Goal: Use online tool/utility: Utilize a website feature to perform a specific function

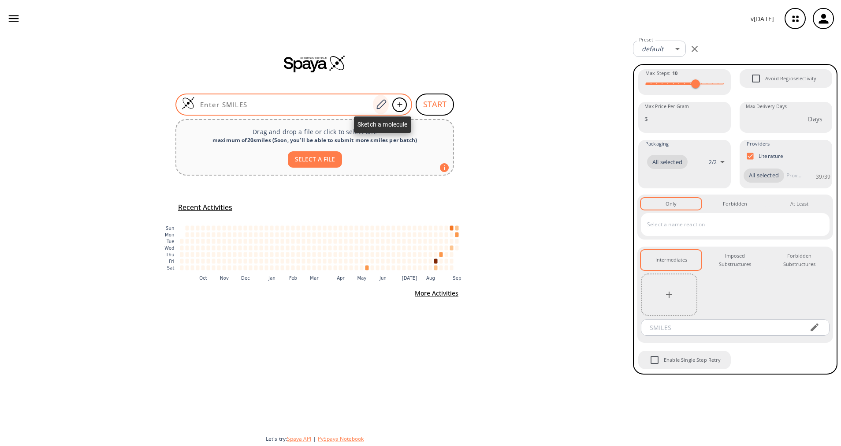
click at [384, 103] on icon at bounding box center [381, 104] width 12 height 11
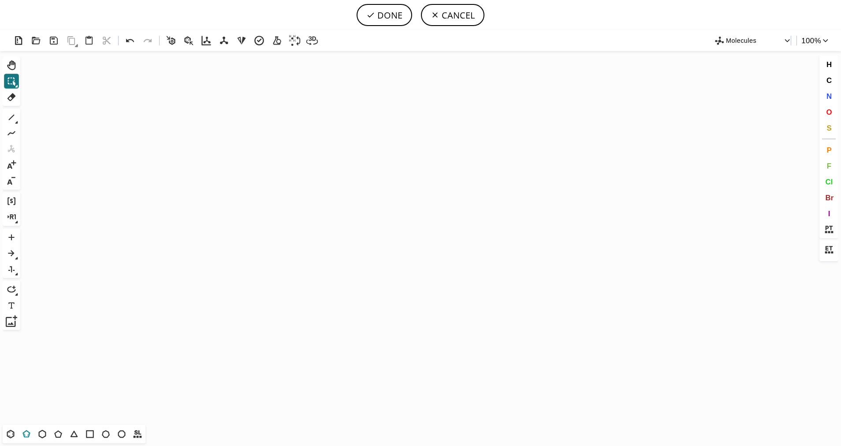
click at [25, 434] on icon at bounding box center [26, 433] width 11 height 11
drag, startPoint x: 412, startPoint y: 220, endPoint x: 367, endPoint y: 250, distance: 53.8
click at [367, 250] on icon "Created with [PERSON_NAME] 2.3.0" at bounding box center [421, 237] width 794 height 373
click at [827, 126] on span "S" at bounding box center [829, 127] width 5 height 8
click at [416, 234] on tspan "S" at bounding box center [416, 234] width 4 height 7
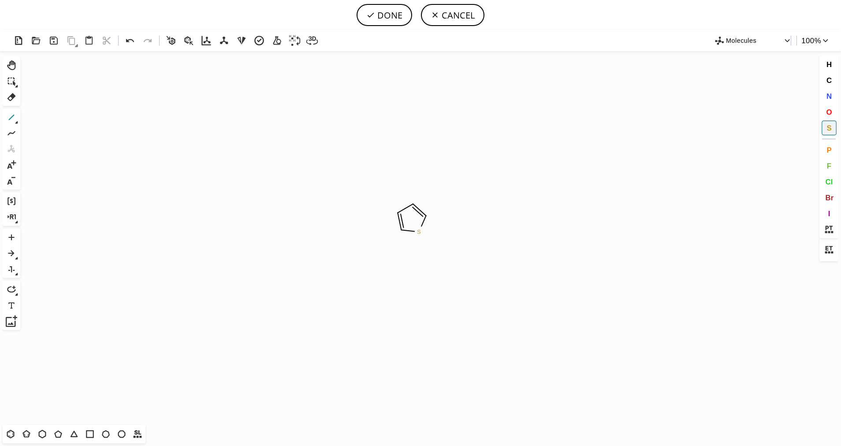
click at [8, 117] on icon at bounding box center [11, 117] width 11 height 11
click at [16, 121] on icon at bounding box center [16, 122] width 3 height 3
click at [62, 123] on button "3" at bounding box center [61, 118] width 12 height 12
click at [831, 93] on span "N" at bounding box center [828, 96] width 5 height 8
click at [379, 255] on tspan "N" at bounding box center [379, 255] width 4 height 7
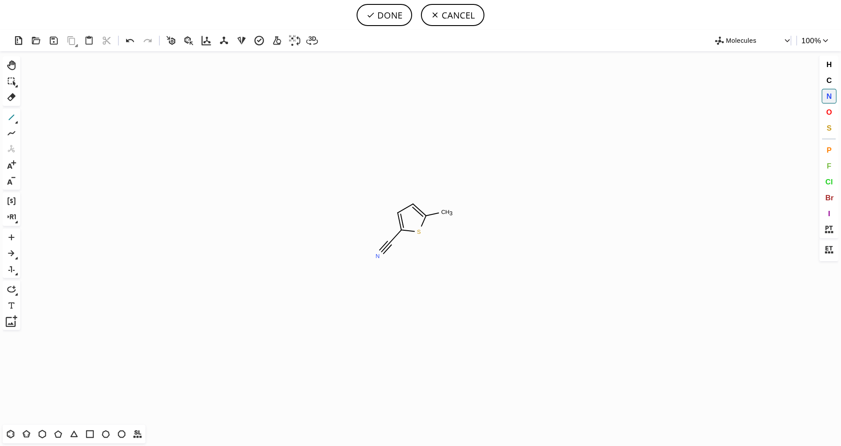
click at [19, 121] on button "1" at bounding box center [11, 117] width 15 height 15
click at [20, 122] on div "1 Alt+E + -" at bounding box center [12, 148] width 18 height 81
click at [14, 121] on icon at bounding box center [11, 117] width 11 height 11
click at [42, 116] on icon at bounding box center [46, 118] width 10 height 10
click at [833, 112] on button "O" at bounding box center [829, 111] width 15 height 15
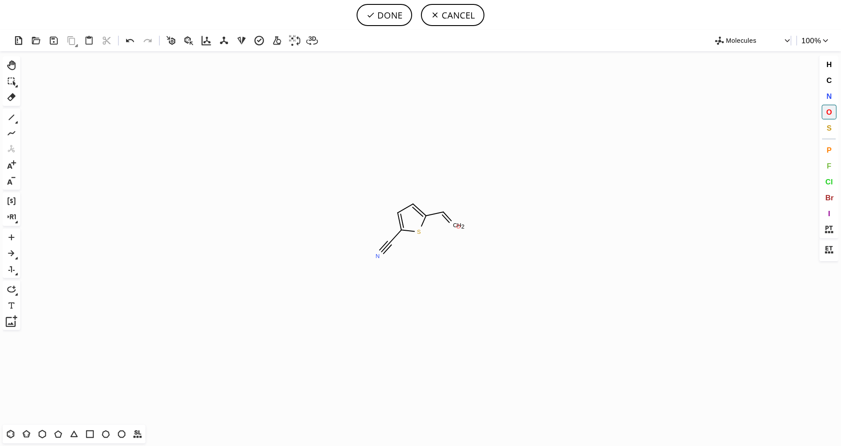
click at [459, 226] on tspan "O" at bounding box center [458, 226] width 4 height 7
click at [12, 116] on icon at bounding box center [11, 117] width 11 height 11
click at [832, 112] on span "O" at bounding box center [829, 112] width 6 height 8
click at [450, 193] on tspan "O" at bounding box center [449, 193] width 4 height 7
click at [9, 110] on button "1" at bounding box center [11, 117] width 15 height 15
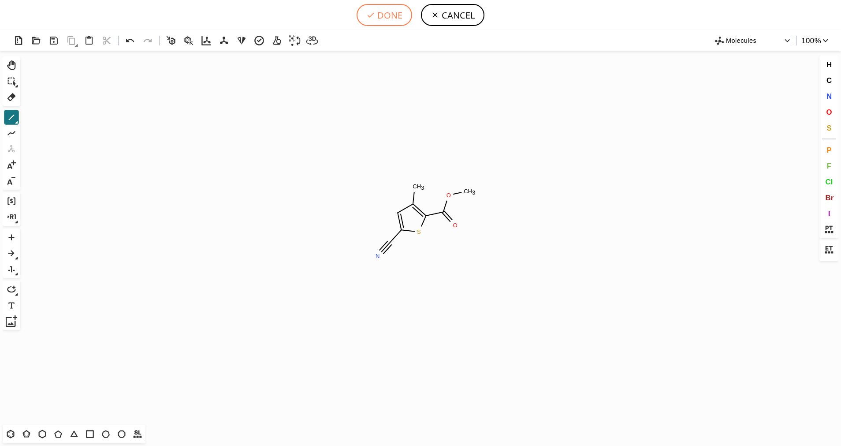
click at [392, 21] on button "DONE" at bounding box center [385, 15] width 56 height 22
type input "S1C(C#N)=CC(C)=C1C(OC)=O"
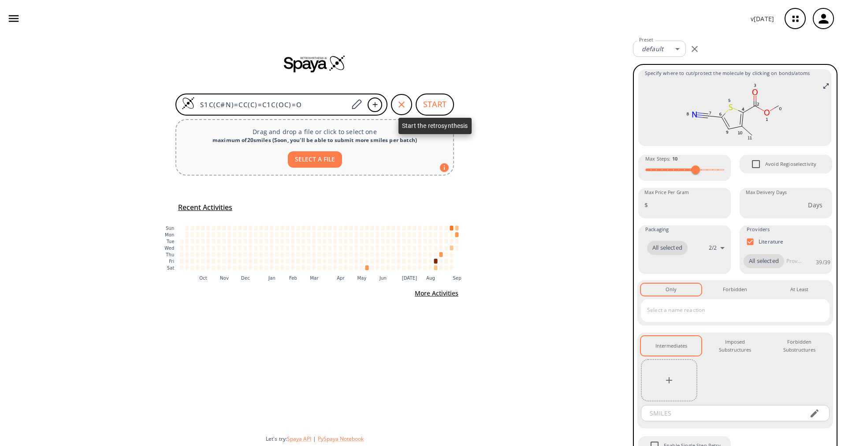
click at [437, 106] on button "START" at bounding box center [435, 104] width 38 height 22
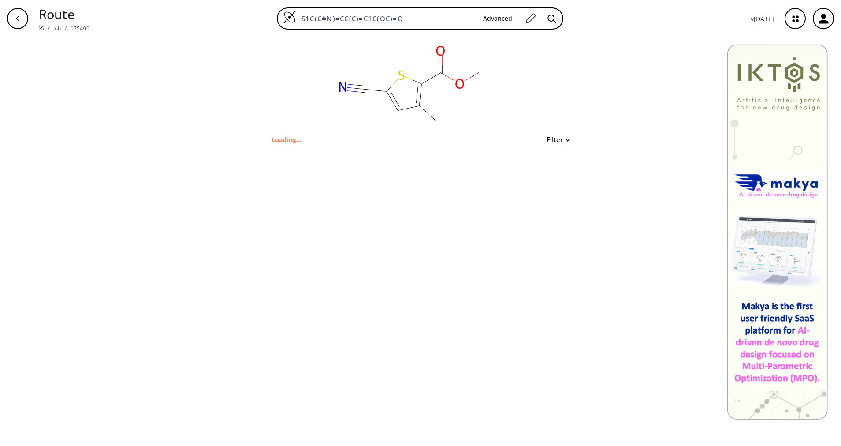
type input "CC1=C(C(OC)=O)SC(C#N)=C1"
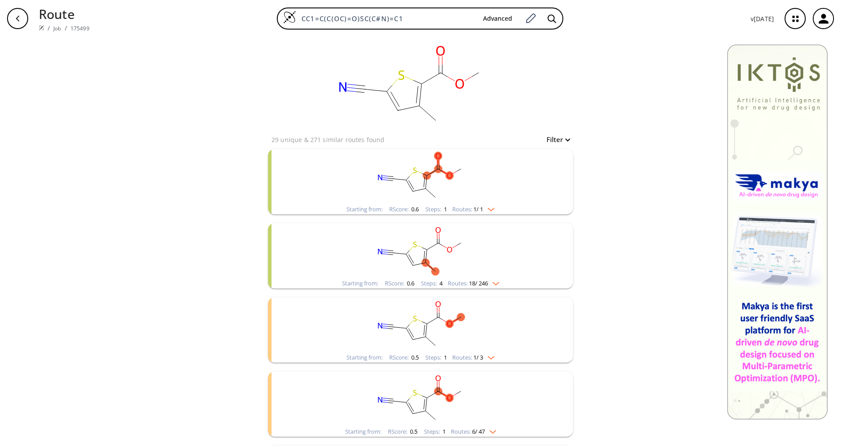
click at [485, 210] on img "clusters" at bounding box center [488, 207] width 11 height 7
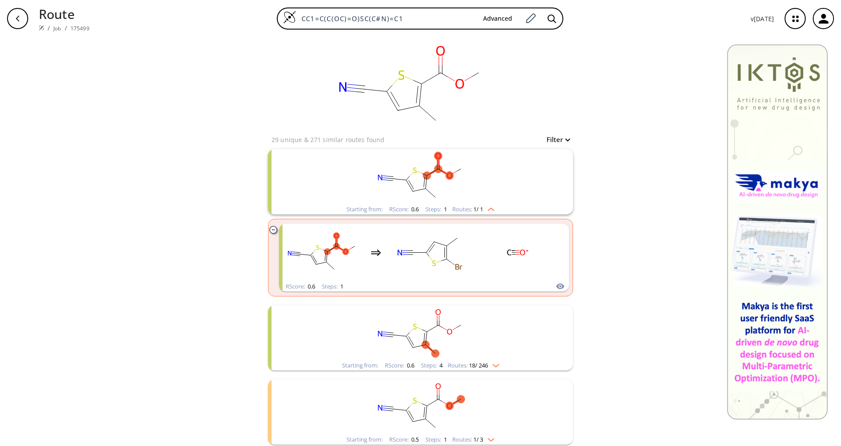
click at [485, 205] on img "clusters" at bounding box center [488, 207] width 11 height 7
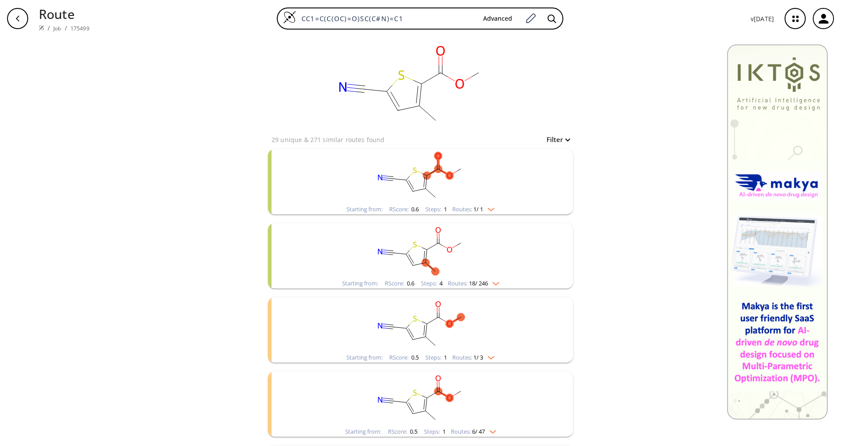
click at [477, 281] on span "18 / 246" at bounding box center [478, 283] width 19 height 6
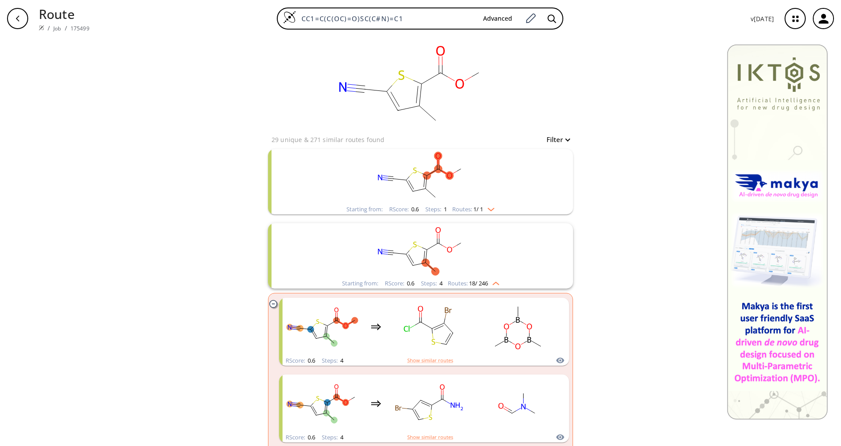
click at [477, 277] on rect "clusters" at bounding box center [420, 250] width 229 height 55
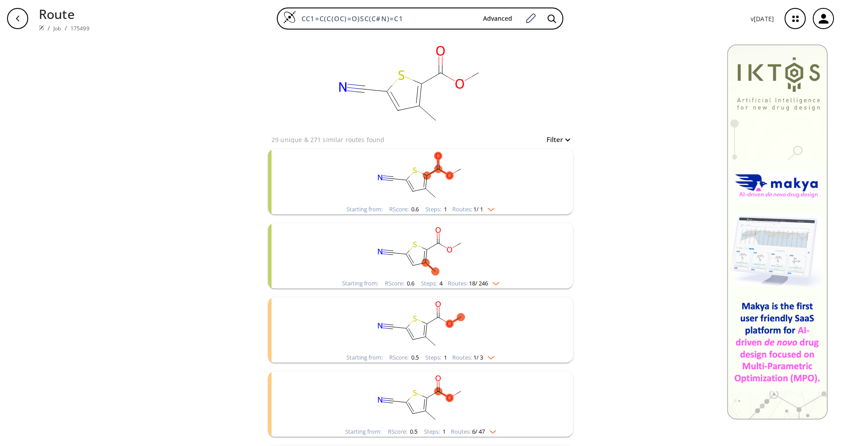
click at [490, 350] on rect "clusters" at bounding box center [420, 324] width 229 height 55
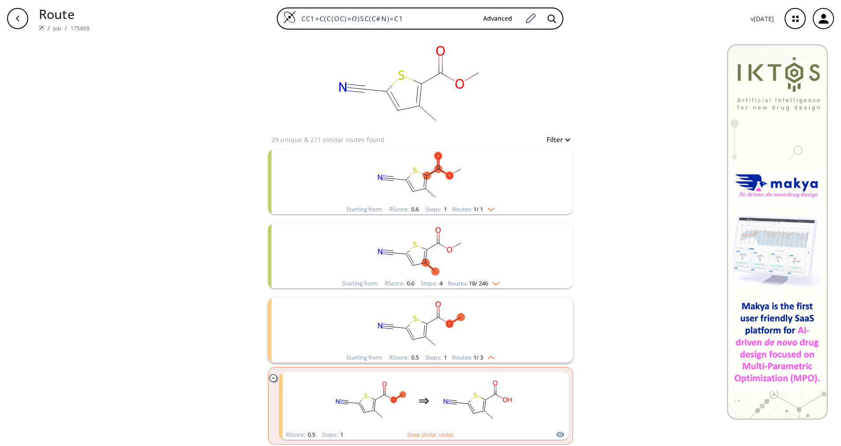
click at [491, 350] on rect "clusters" at bounding box center [420, 324] width 229 height 55
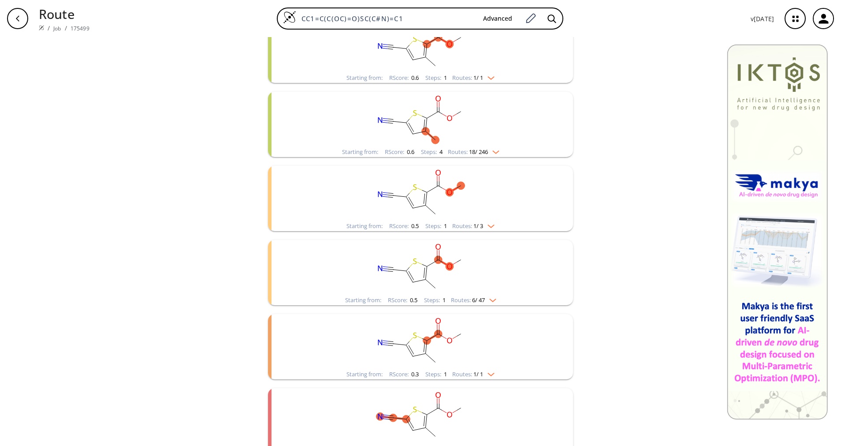
scroll to position [132, 0]
click at [485, 298] on img "clusters" at bounding box center [490, 297] width 11 height 7
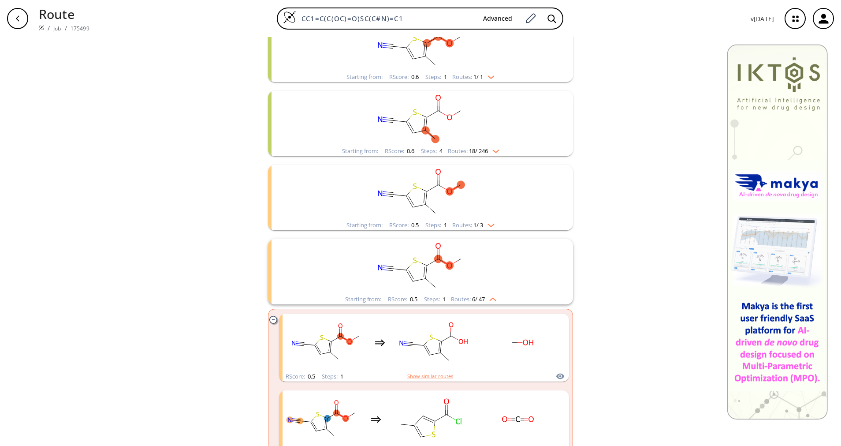
click at [486, 297] on img "clusters" at bounding box center [490, 297] width 11 height 7
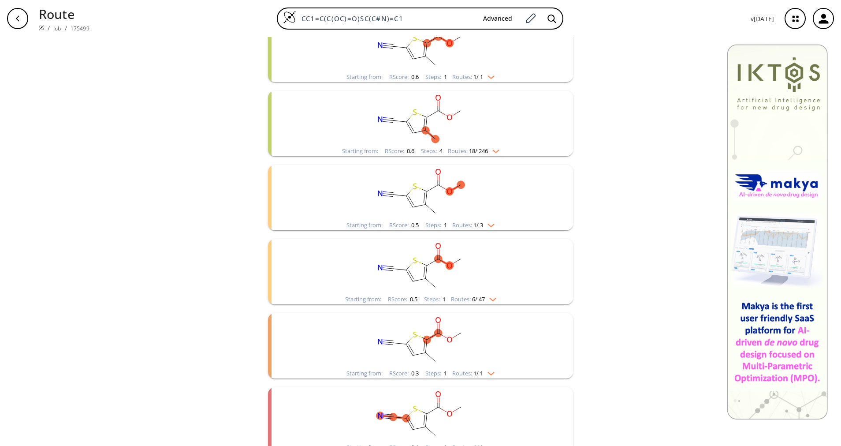
click at [486, 297] on img "clusters" at bounding box center [490, 297] width 11 height 7
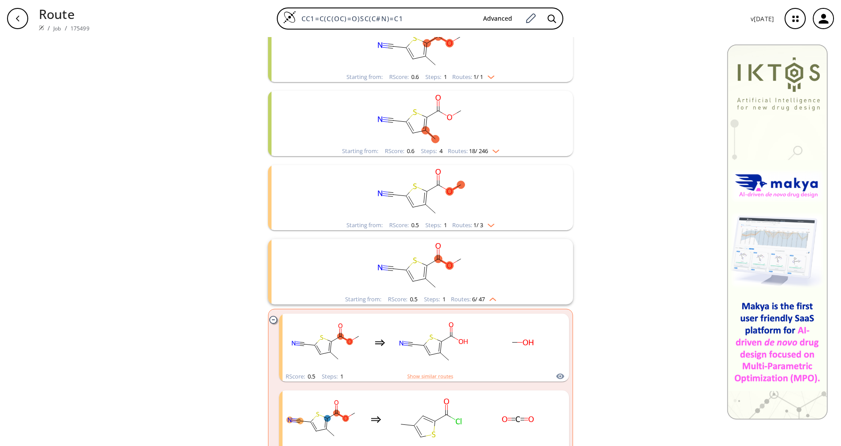
click at [486, 297] on img "clusters" at bounding box center [490, 297] width 11 height 7
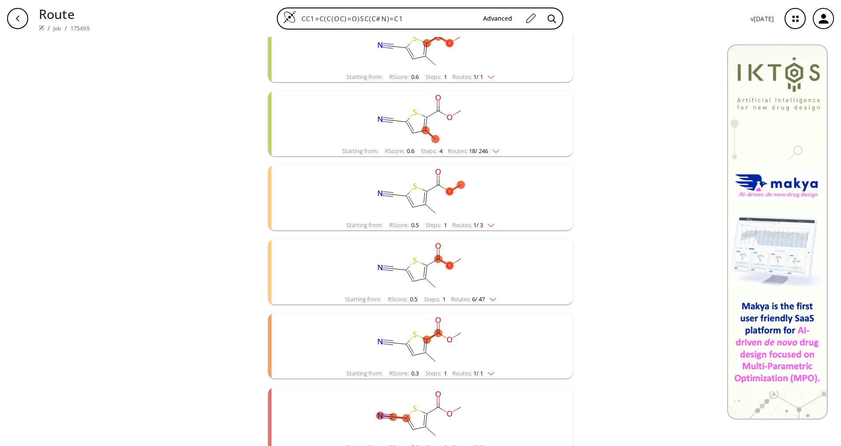
click at [484, 368] on rect "clusters" at bounding box center [420, 340] width 229 height 55
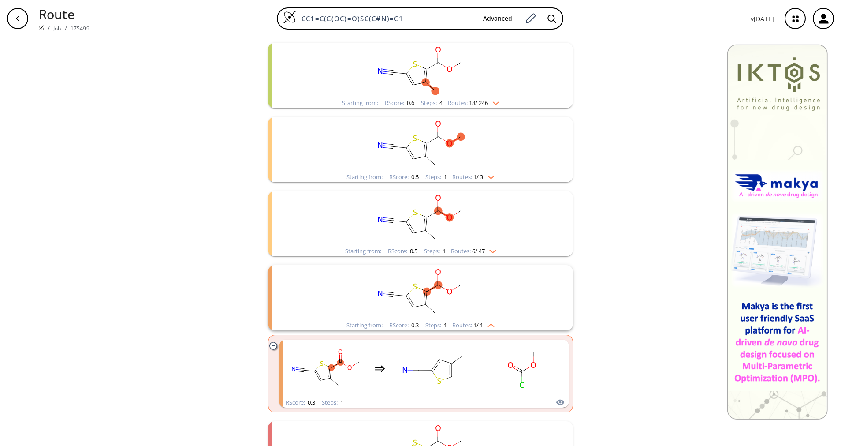
scroll to position [198, 0]
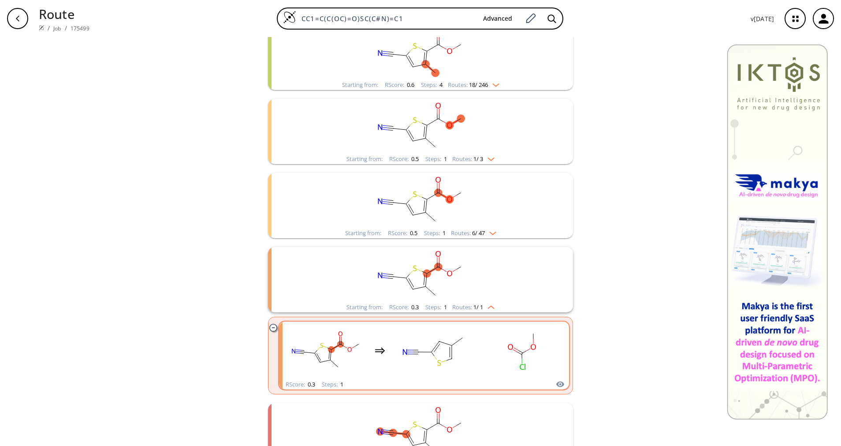
click at [484, 341] on rect "clusters" at bounding box center [521, 350] width 79 height 55
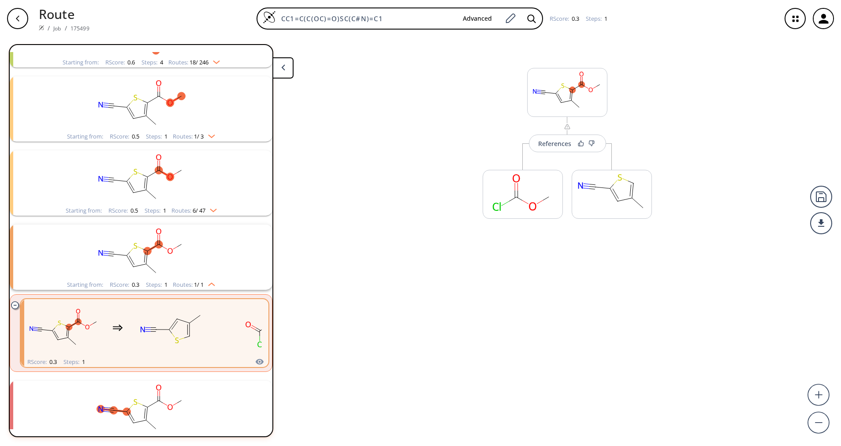
scroll to position [250, 0]
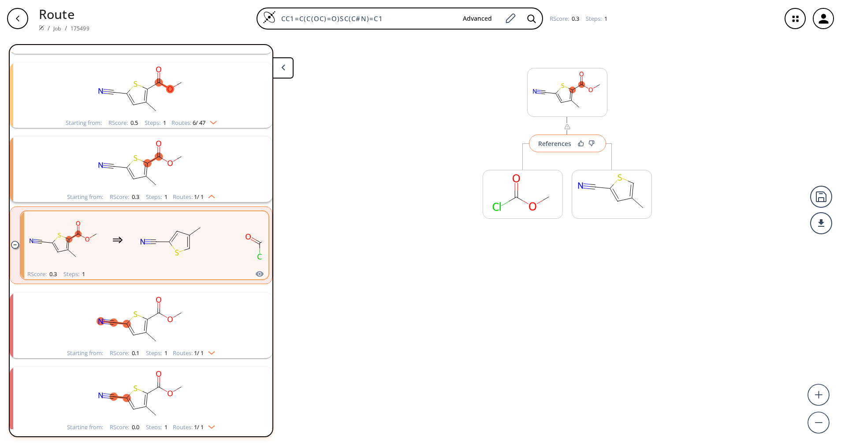
click at [546, 150] on button "References" at bounding box center [567, 143] width 77 height 18
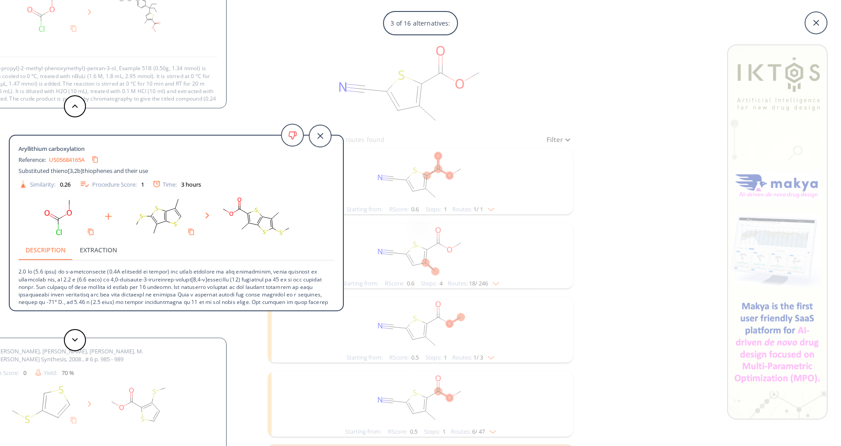
click at [595, 297] on div "3 of 16 alternatives: Aryllithium carboxylation Reference: US20060287536A1_C004…" at bounding box center [420, 223] width 841 height 446
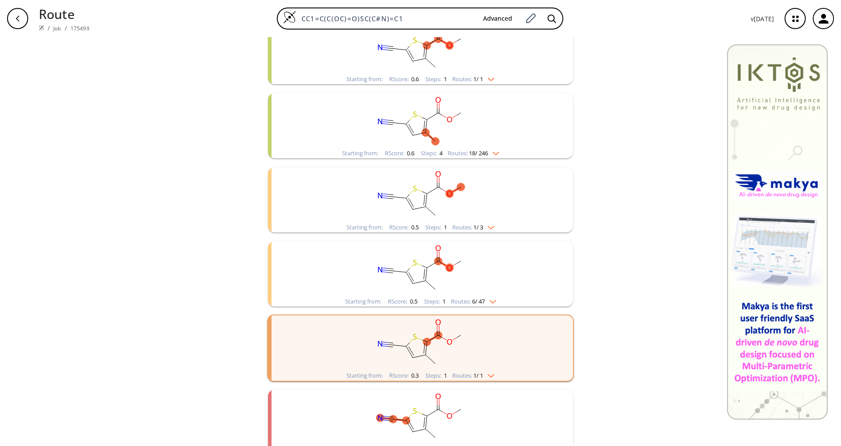
scroll to position [198, 0]
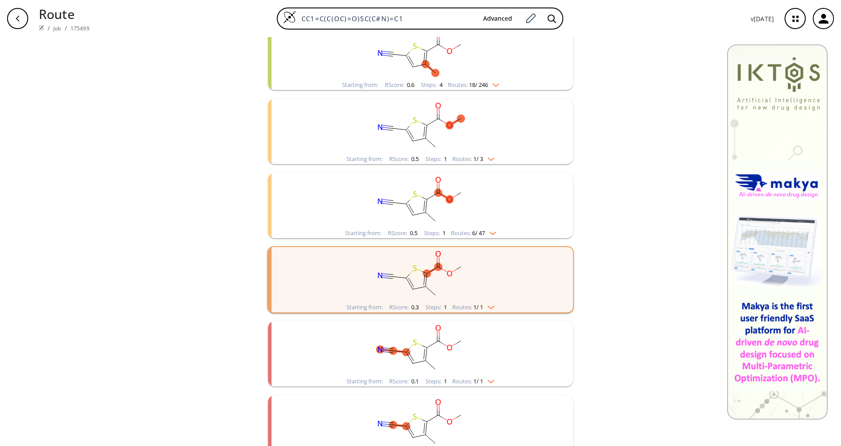
click at [481, 373] on rect "clusters" at bounding box center [420, 348] width 229 height 55
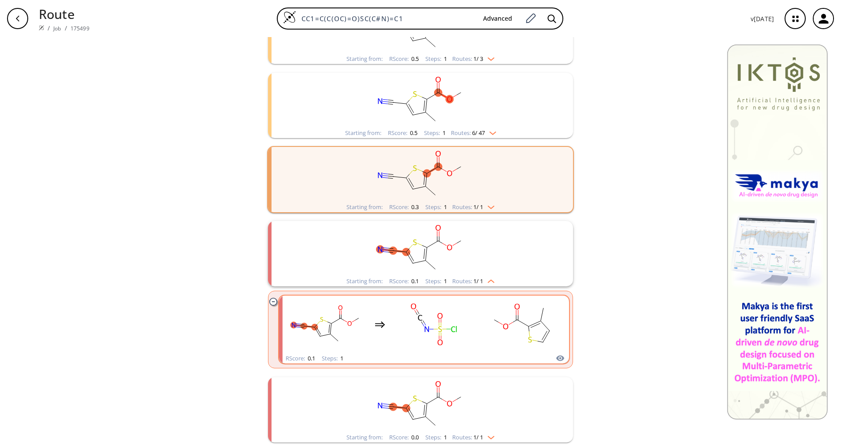
scroll to position [299, 0]
click at [484, 441] on li "Starting from: RScore : 0.0 Steps : 1 Routes: 1 / 1" at bounding box center [420, 409] width 305 height 74
click at [484, 435] on img "clusters" at bounding box center [488, 434] width 11 height 7
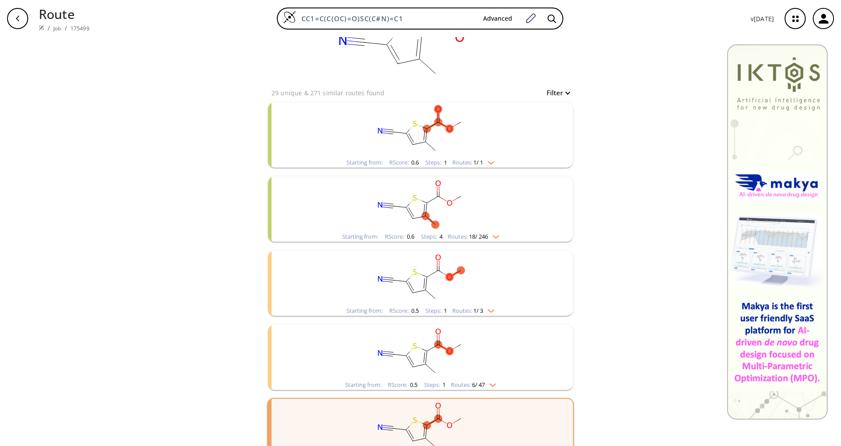
scroll to position [0, 0]
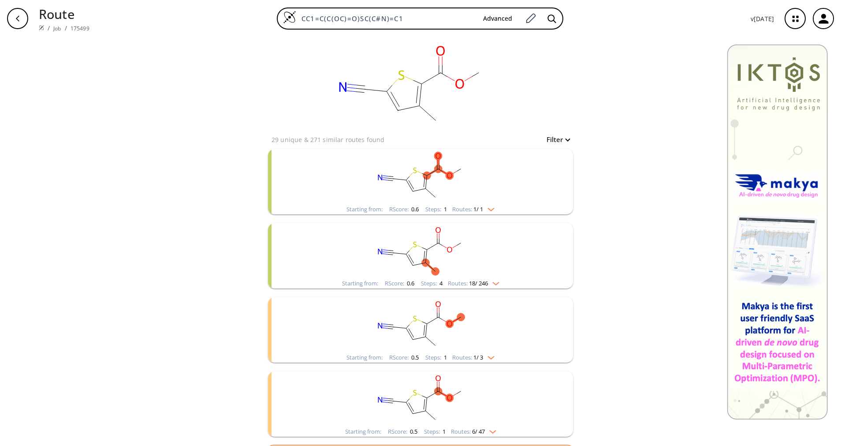
click at [17, 16] on icon "button" at bounding box center [17, 18] width 7 height 7
